Goal: Task Accomplishment & Management: Manage account settings

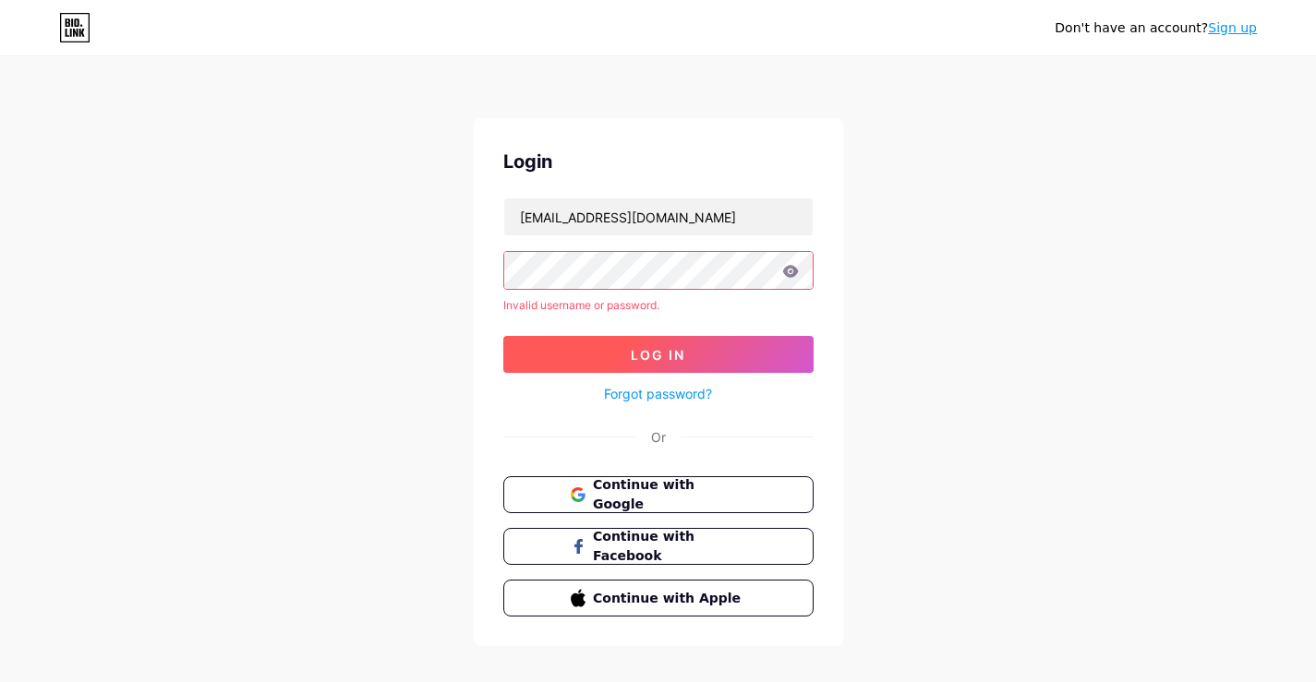
click at [715, 355] on button "Log In" at bounding box center [658, 354] width 310 height 37
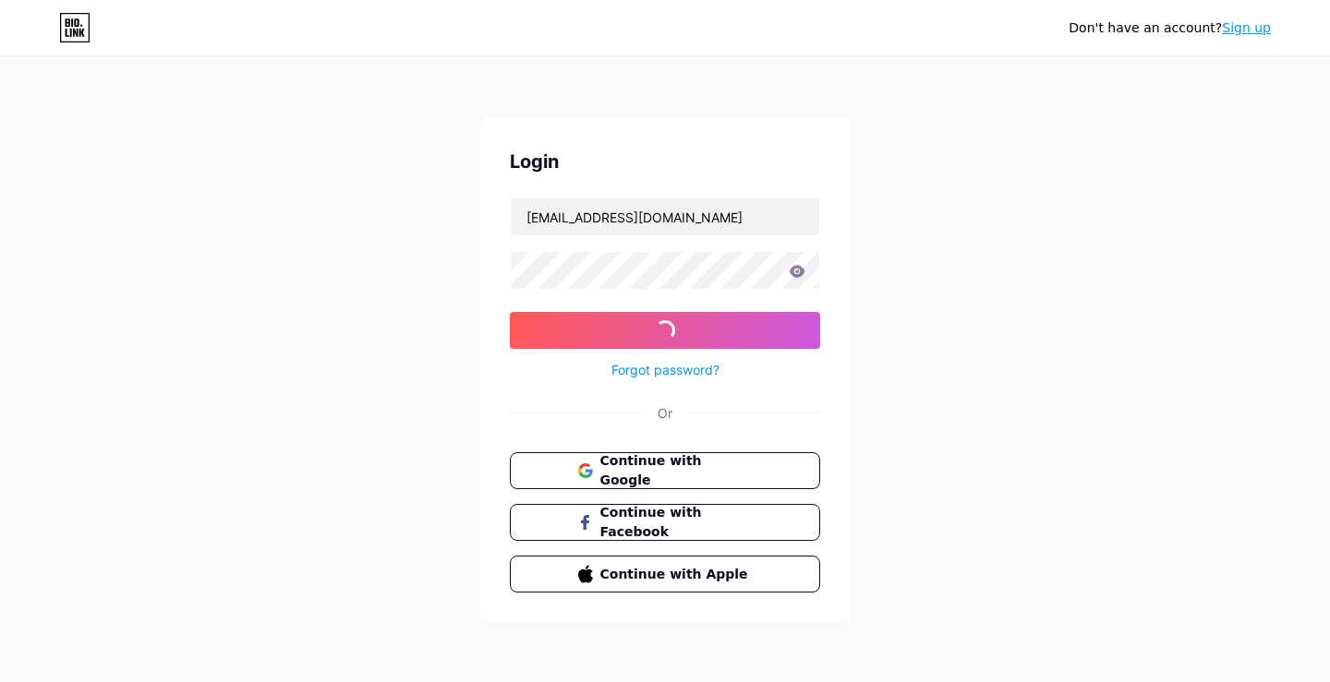
click at [801, 276] on div at bounding box center [665, 270] width 310 height 39
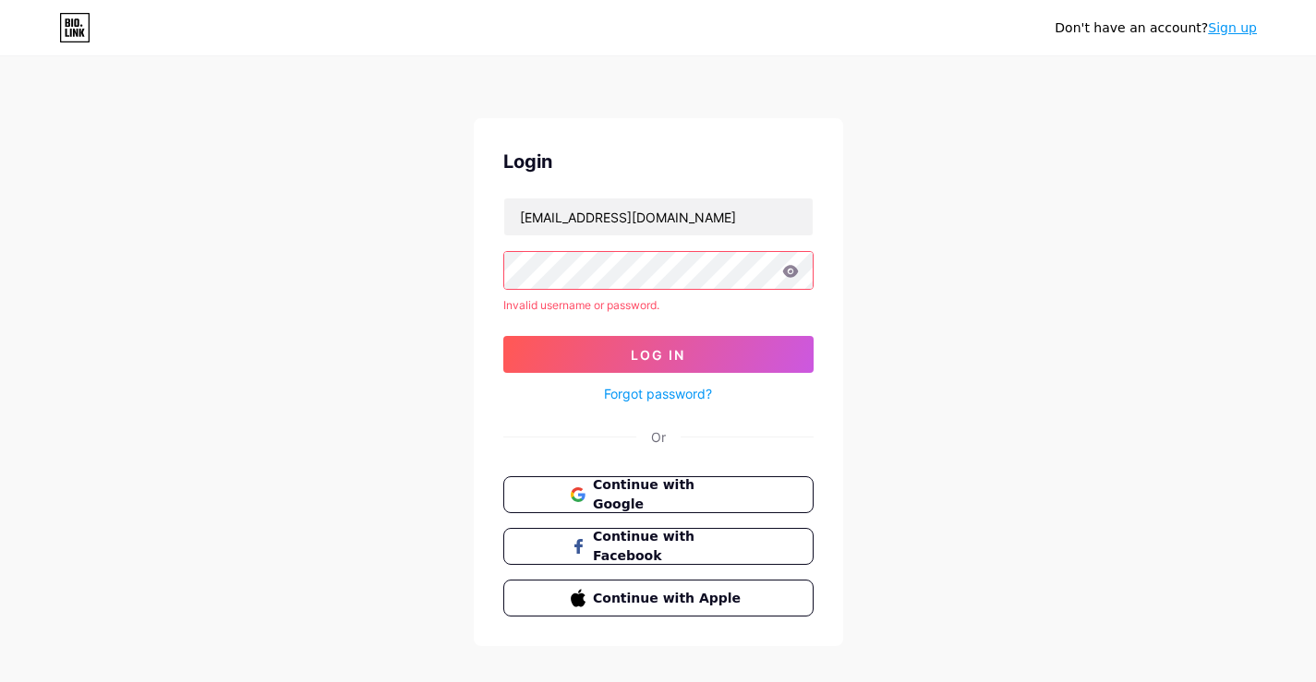
click at [793, 271] on icon at bounding box center [790, 271] width 17 height 13
click at [793, 271] on icon at bounding box center [790, 271] width 16 height 12
click at [709, 488] on span "Continue with Google" at bounding box center [669, 496] width 154 height 40
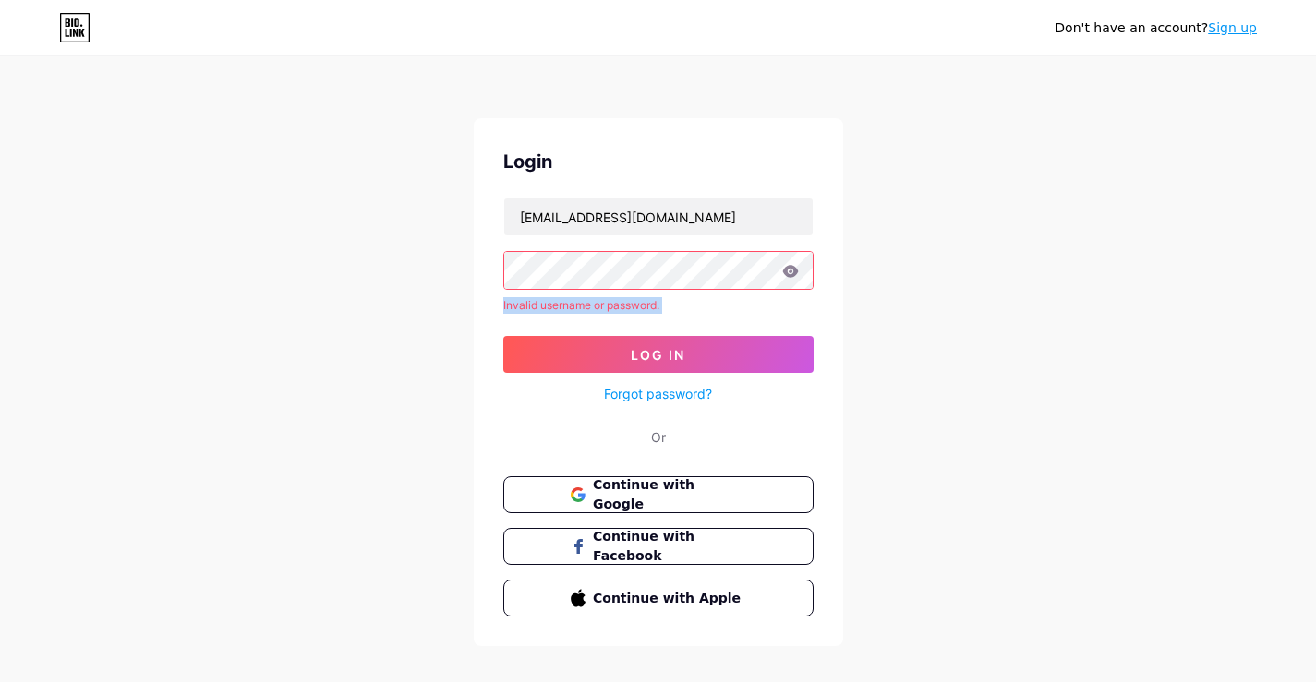
click at [1231, 29] on link "Sign up" at bounding box center [1232, 27] width 49 height 15
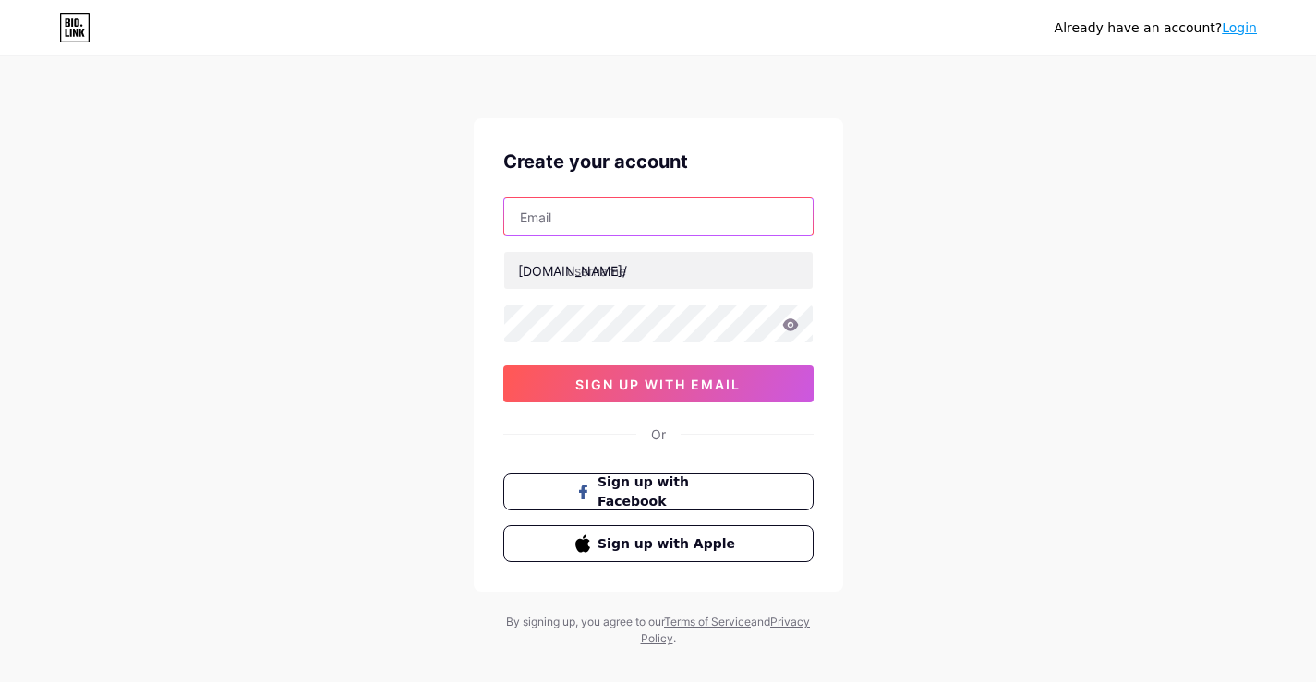
click at [566, 219] on input "text" at bounding box center [658, 217] width 308 height 37
click at [1032, 283] on div "Already have an account? Login Create your account [DOMAIN_NAME]/ sign up with …" at bounding box center [658, 353] width 1316 height 706
drag, startPoint x: 632, startPoint y: 224, endPoint x: 651, endPoint y: 221, distance: 18.8
click at [632, 224] on input "text" at bounding box center [658, 217] width 308 height 37
type input "[EMAIL_ADDRESS][DOMAIN_NAME]"
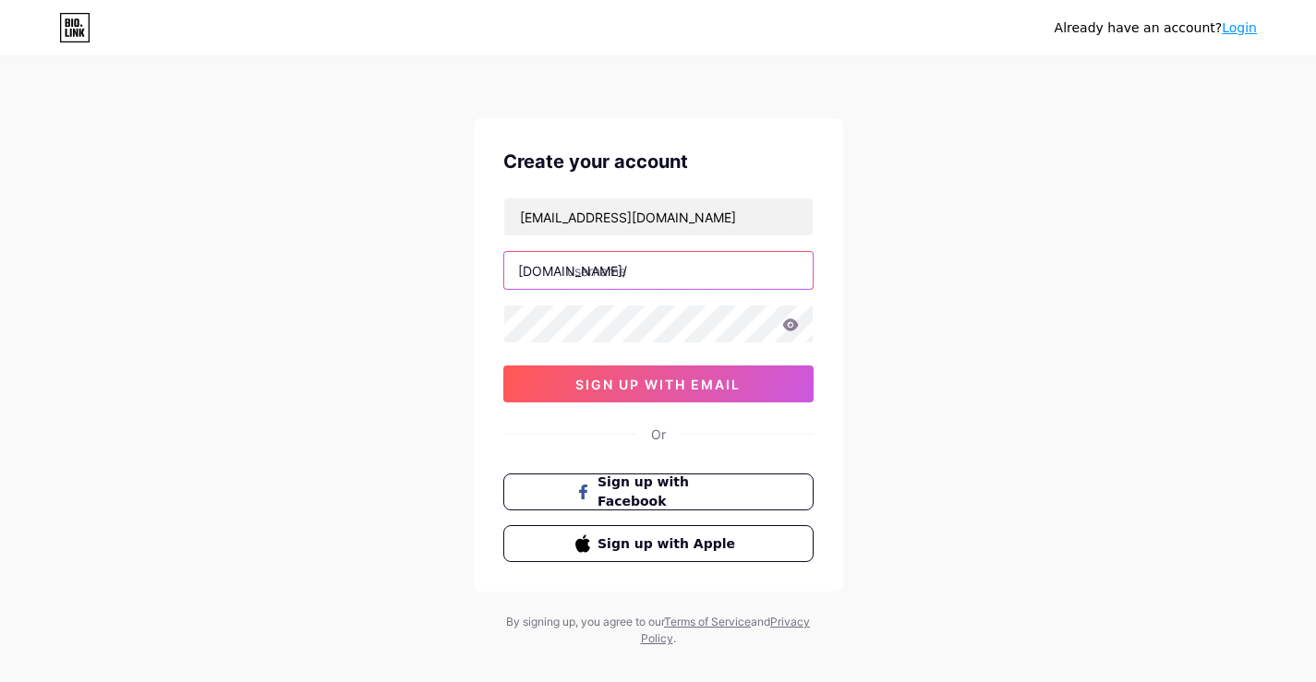
click at [685, 283] on input "text" at bounding box center [658, 270] width 308 height 37
paste input "dollfacebeautywellness"
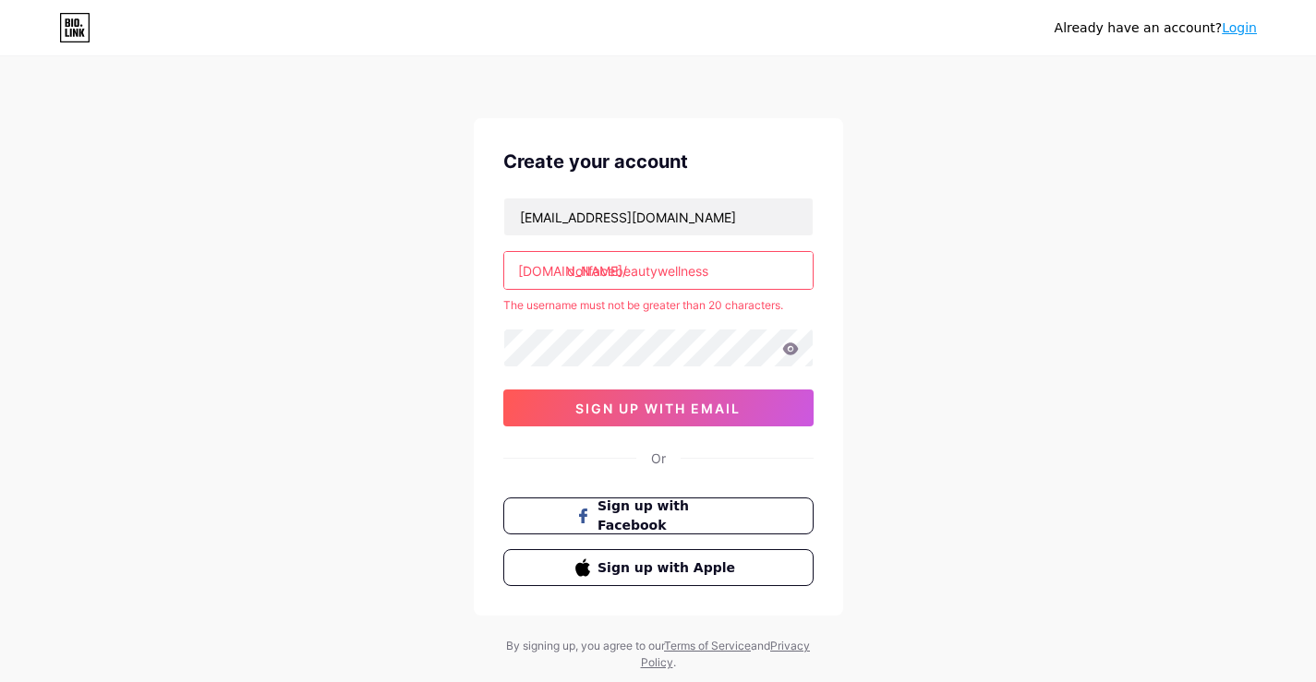
click at [720, 273] on input "dollfacebeautywellness" at bounding box center [658, 270] width 308 height 37
type input "dollfacebeauty"
click at [945, 292] on div "Already have an account? Login Create your account [EMAIL_ADDRESS][DOMAIN_NAME]…" at bounding box center [658, 365] width 1316 height 730
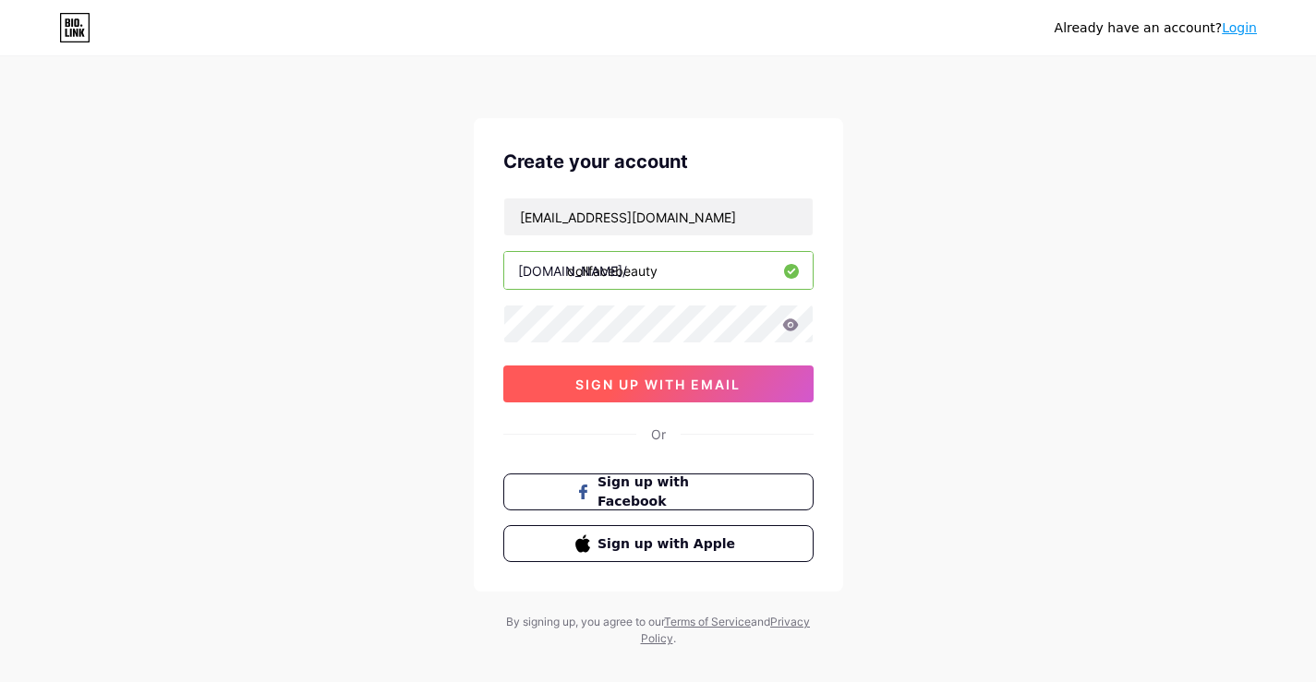
click at [548, 388] on button "sign up with email" at bounding box center [658, 384] width 310 height 37
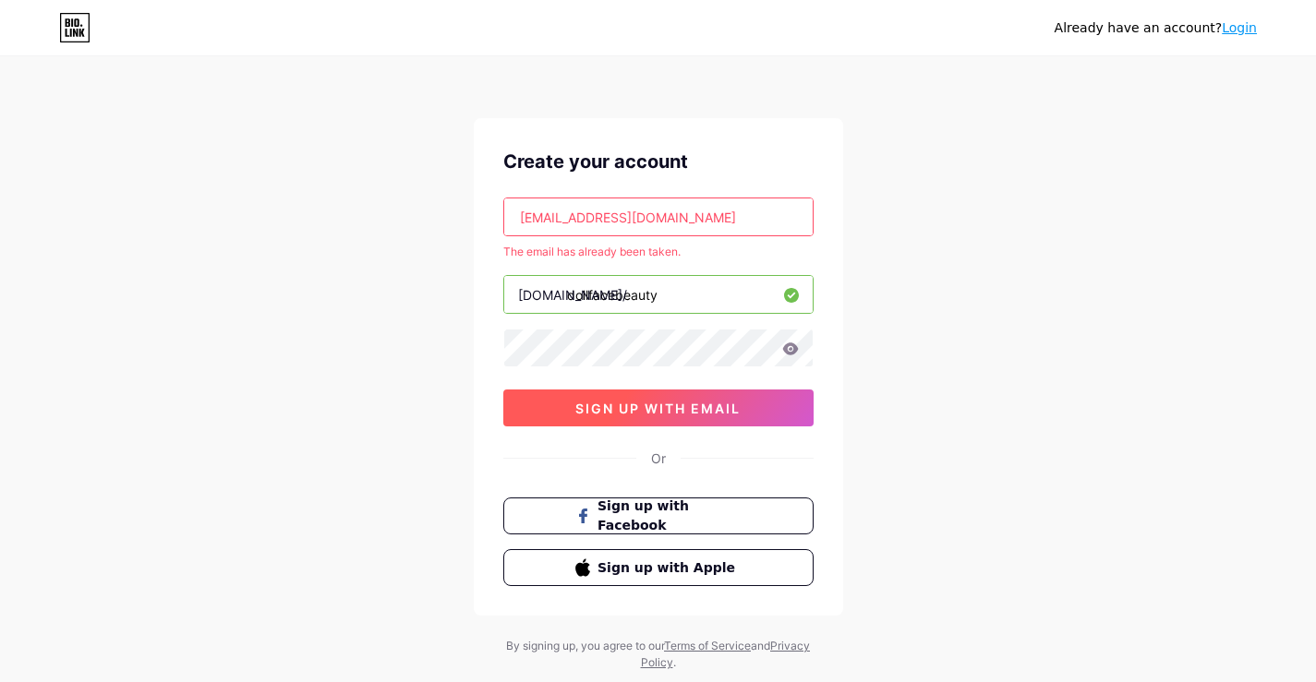
scroll to position [48, 0]
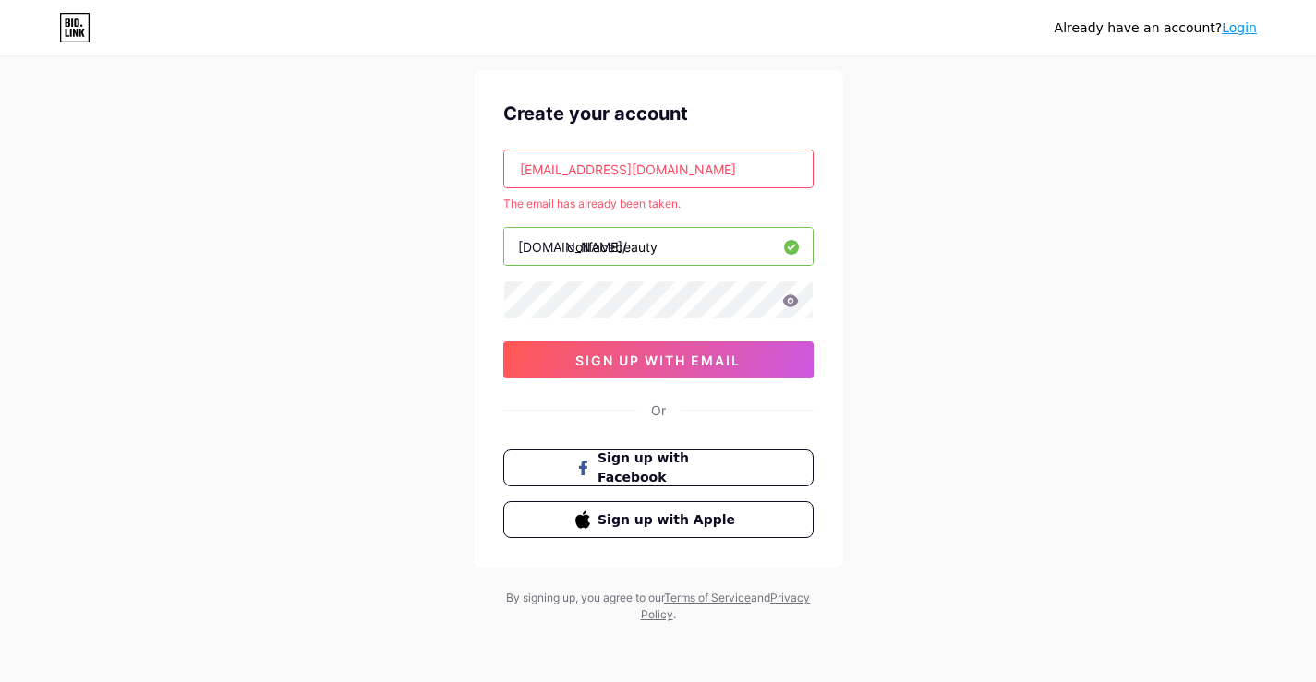
click at [1247, 27] on link "Login" at bounding box center [1239, 27] width 35 height 15
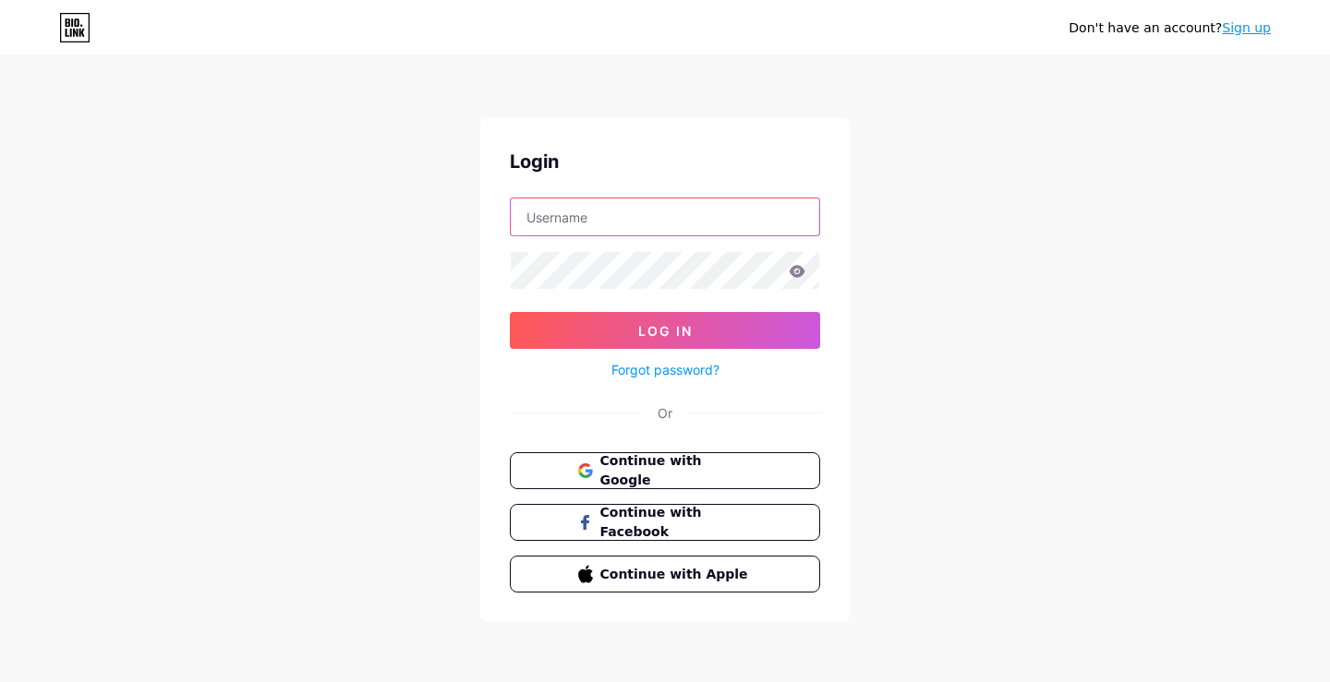
type input "[EMAIL_ADDRESS][DOMAIN_NAME]"
click at [658, 373] on link "Forgot password?" at bounding box center [665, 369] width 108 height 19
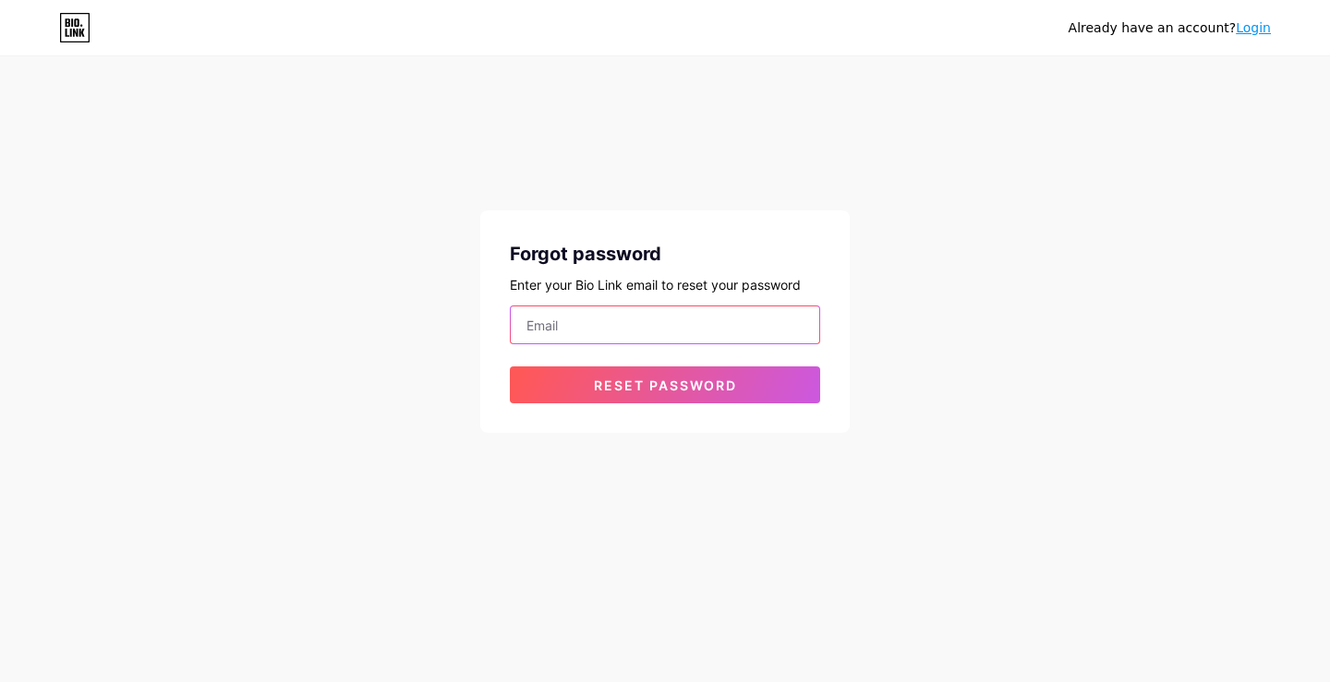
click at [560, 329] on input "email" at bounding box center [665, 325] width 308 height 37
type input "[EMAIL_ADDRESS][DOMAIN_NAME]"
click at [602, 407] on div "Forgot password Enter your Bio Link email to reset your password [EMAIL_ADDRESS…" at bounding box center [664, 322] width 369 height 223
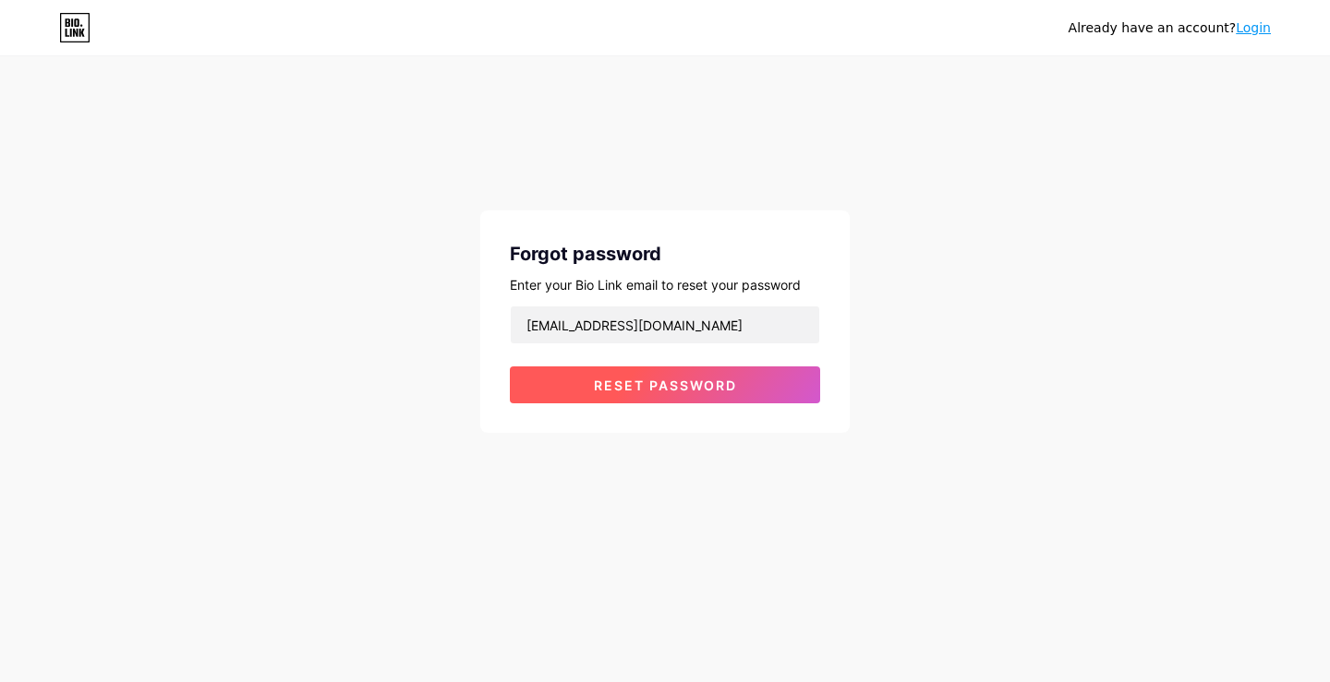
click at [635, 386] on span "Reset password" at bounding box center [665, 386] width 143 height 16
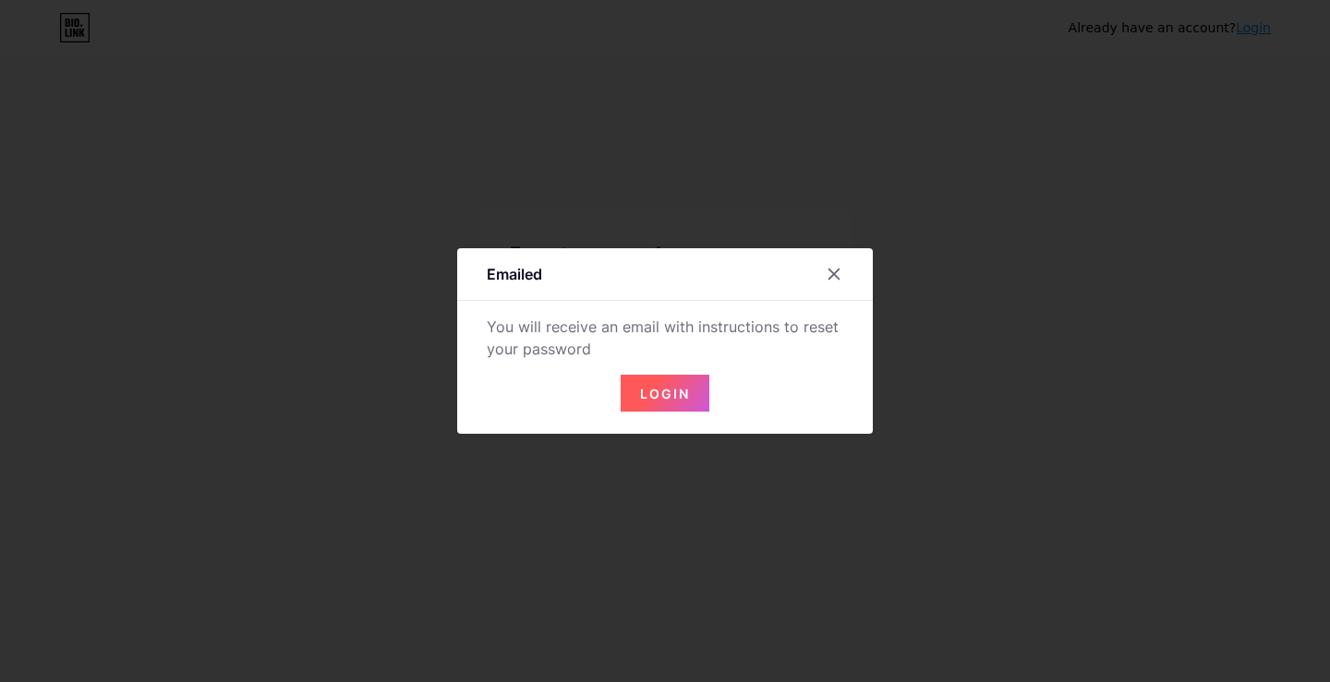
click at [688, 401] on span "Login" at bounding box center [665, 394] width 50 height 16
